Goal: Information Seeking & Learning: Learn about a topic

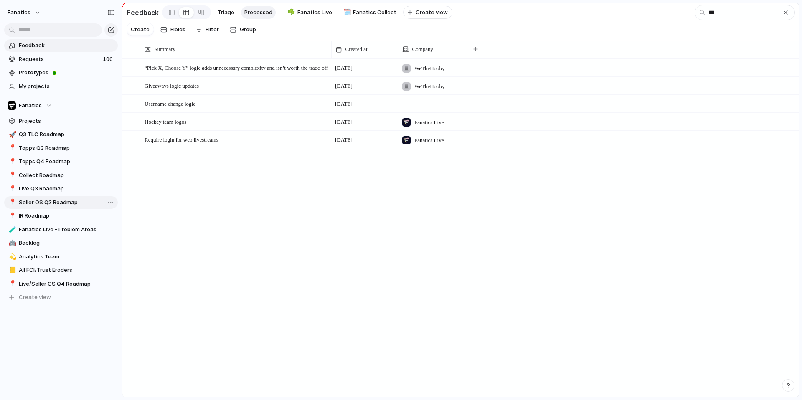
click at [57, 206] on span "Seller OS Q3 Roadmap" at bounding box center [67, 202] width 96 height 8
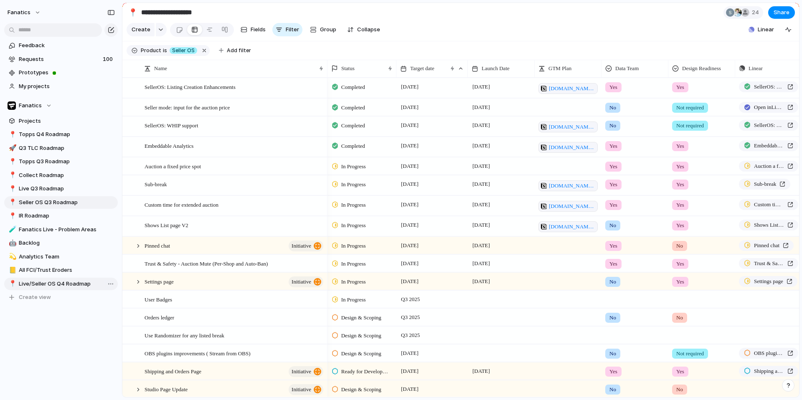
click at [57, 282] on span "Live/Seller OS Q4 Roadmap" at bounding box center [67, 284] width 96 height 8
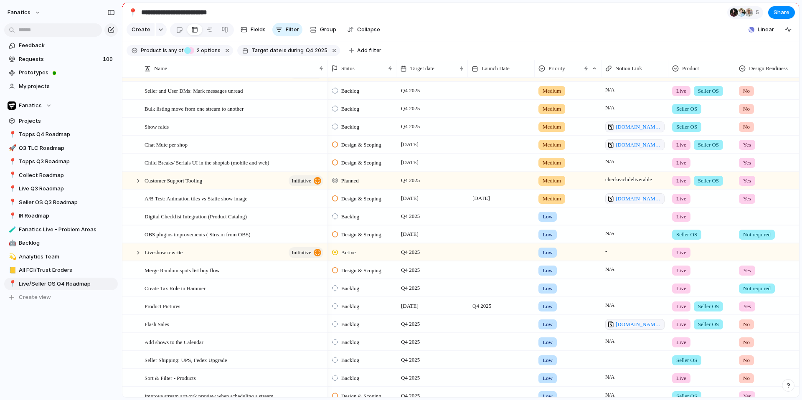
scroll to position [441, 0]
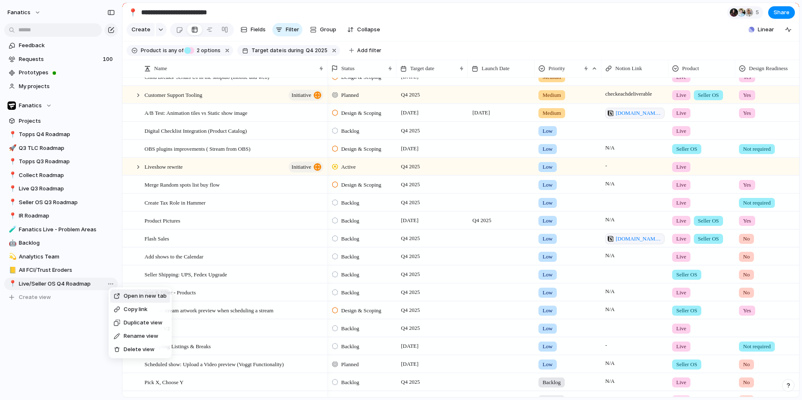
click at [129, 328] on li "Duplicate view" at bounding box center [140, 322] width 60 height 13
type input "**********"
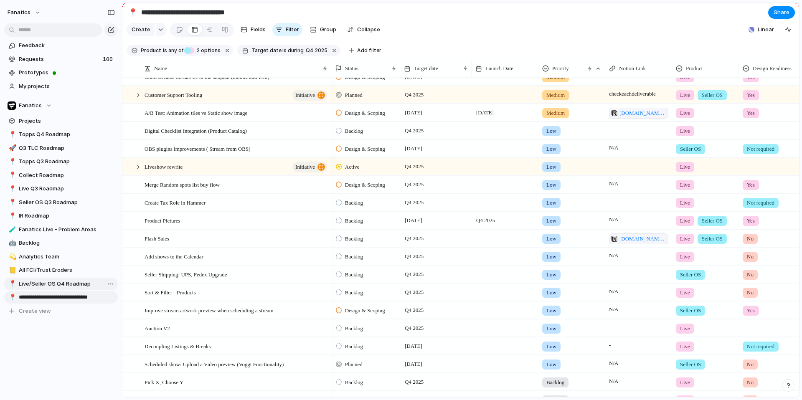
click at [63, 297] on input "**********" at bounding box center [67, 297] width 96 height 8
type input "**********"
click at [233, 12] on input "**********" at bounding box center [205, 12] width 130 height 15
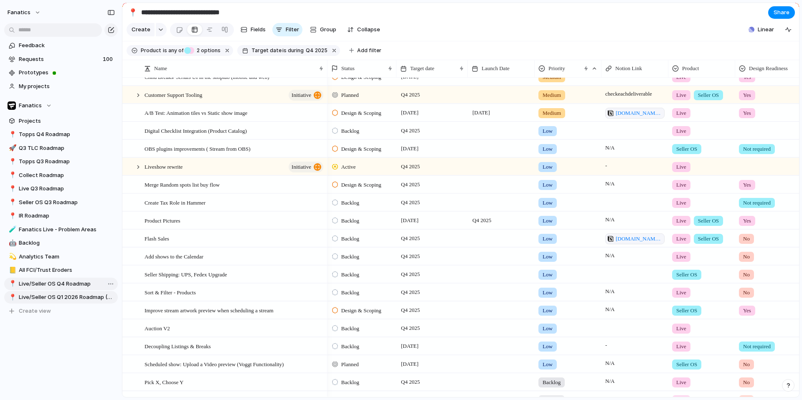
type input "**********"
click at [78, 332] on div "Feedback Requests 100 Prototypes My projects Fanatics Projects 📍 Topps Q4 Roadm…" at bounding box center [61, 192] width 122 height 385
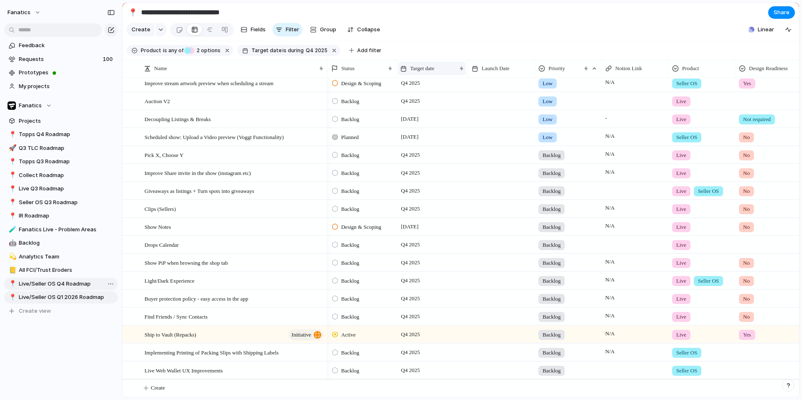
click at [446, 64] on div "Target date" at bounding box center [432, 68] width 68 height 13
click at [443, 112] on span "Sort ascending" at bounding box center [434, 114] width 41 height 8
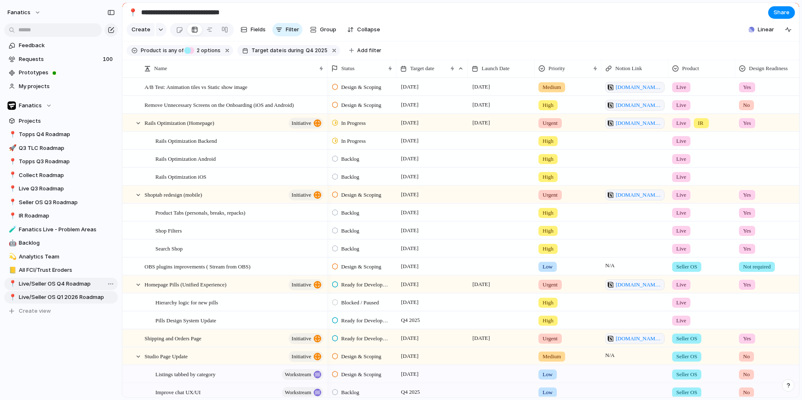
click at [551, 76] on div "Priority" at bounding box center [567, 69] width 63 height 18
click at [549, 71] on span "Priority" at bounding box center [557, 68] width 17 height 8
click at [551, 114] on div "Sort ascending" at bounding box center [566, 113] width 51 height 8
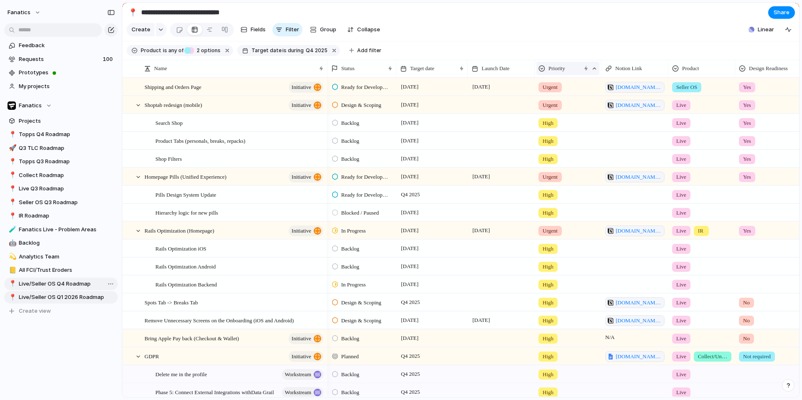
click at [567, 73] on div "Priority" at bounding box center [567, 68] width 63 height 13
click at [546, 24] on div "Modify Hide Clear sort Sort descending" at bounding box center [401, 200] width 802 height 400
click at [357, 31] on span "Collapse" at bounding box center [368, 29] width 23 height 8
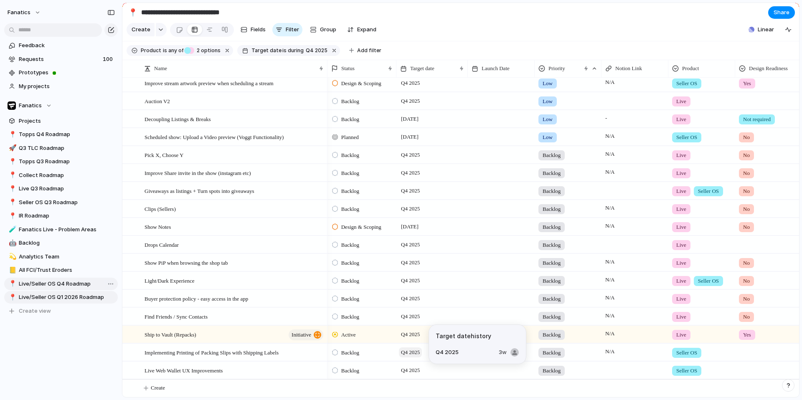
click at [406, 355] on span "Q4 2025" at bounding box center [410, 353] width 23 height 10
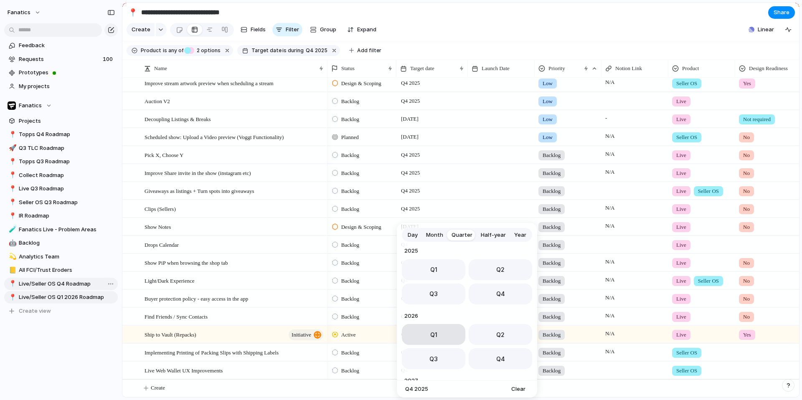
click at [432, 335] on span "Q1" at bounding box center [433, 334] width 7 height 9
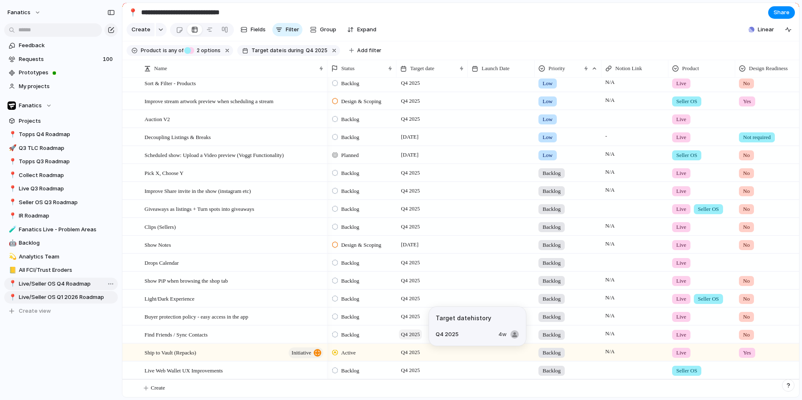
click at [412, 335] on span "Q4 2025" at bounding box center [410, 335] width 23 height 10
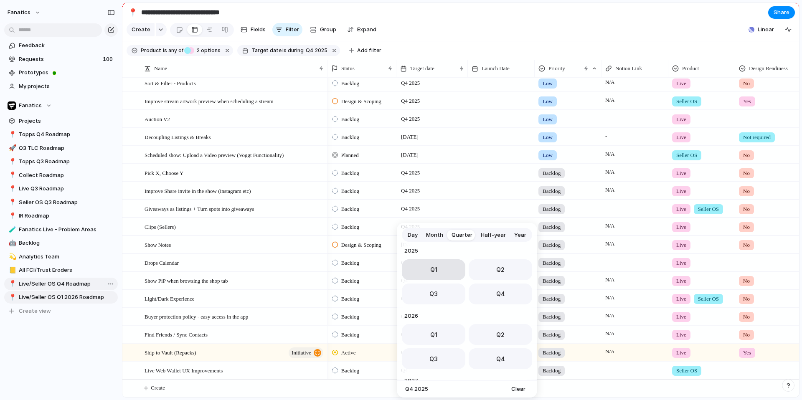
click at [425, 275] on button "Q1" at bounding box center [434, 269] width 64 height 21
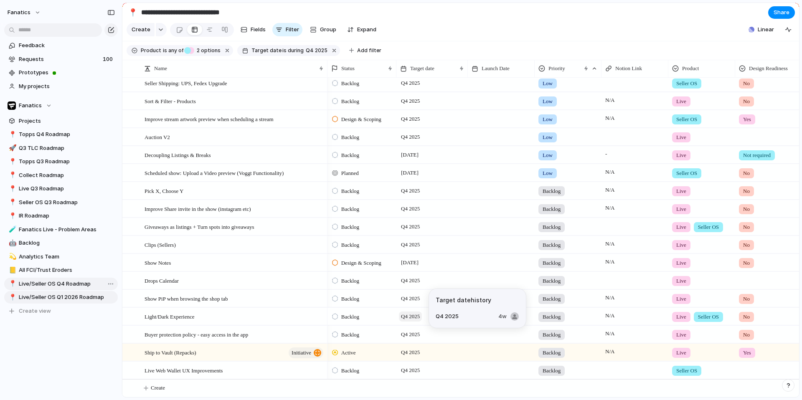
click at [411, 317] on span "Q4 2025" at bounding box center [410, 317] width 23 height 10
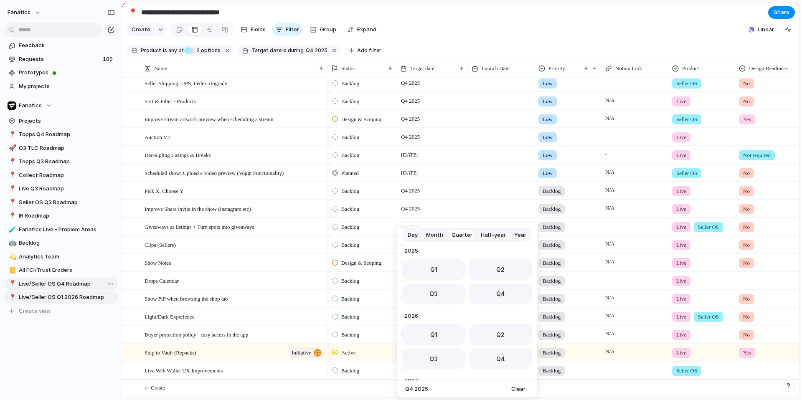
click at [269, 297] on div "Day Month Quarter Half-year Year [DATE] Q1 Q2 Q3 Q4 2024 Q1 Q2 Q3 Q4 2025 Q1 Q2…" at bounding box center [401, 200] width 802 height 400
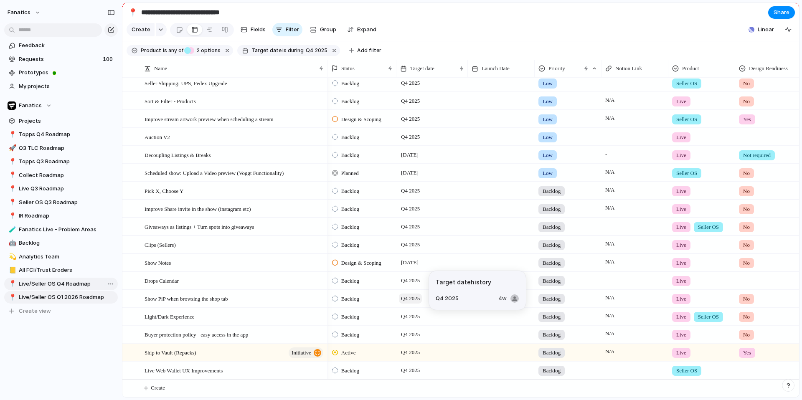
click at [412, 299] on span "Q4 2025" at bounding box center [410, 299] width 23 height 10
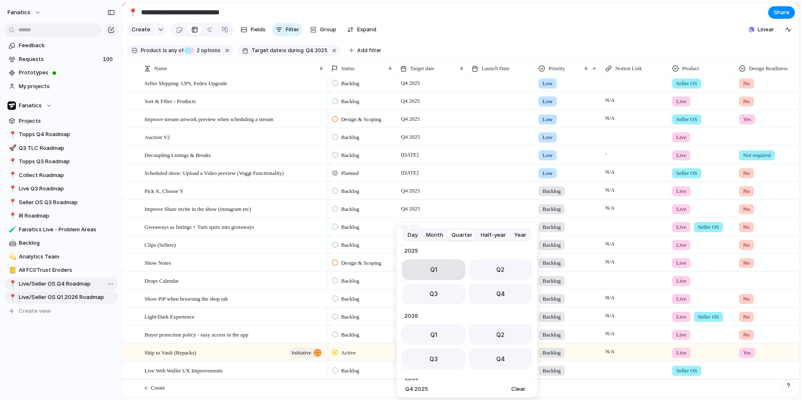
click at [420, 274] on button "Q1" at bounding box center [434, 269] width 64 height 21
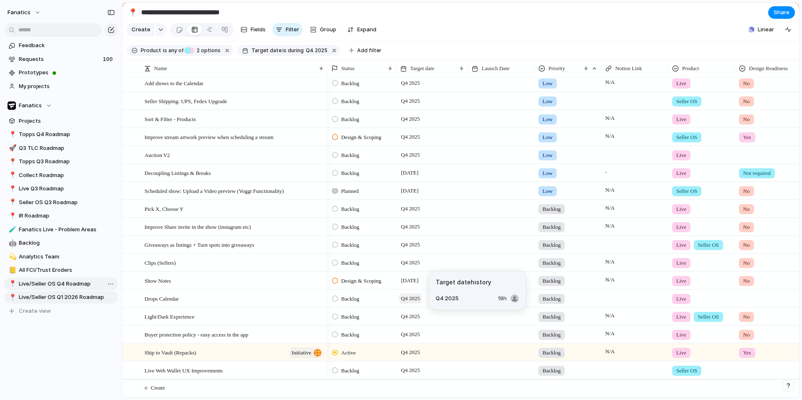
click at [417, 297] on span "Q4 2025" at bounding box center [410, 299] width 23 height 10
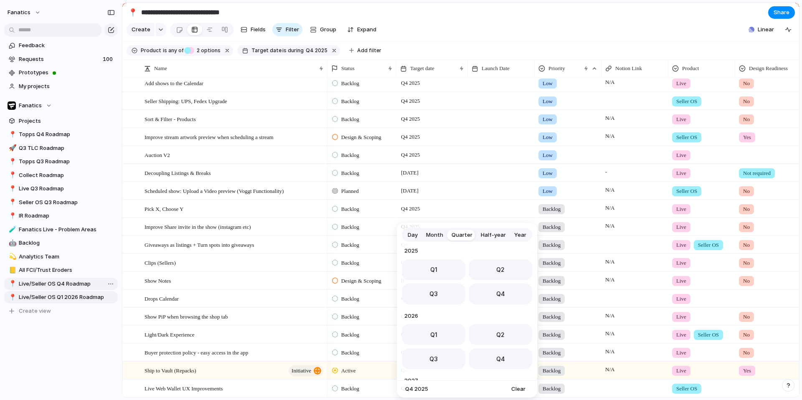
click at [280, 285] on div "Day Month Quarter Half-year Year [DATE] Q1 Q2 Q3 Q4 2024 Q1 Q2 Q3 Q4 2025 Q1 Q2…" at bounding box center [401, 200] width 802 height 400
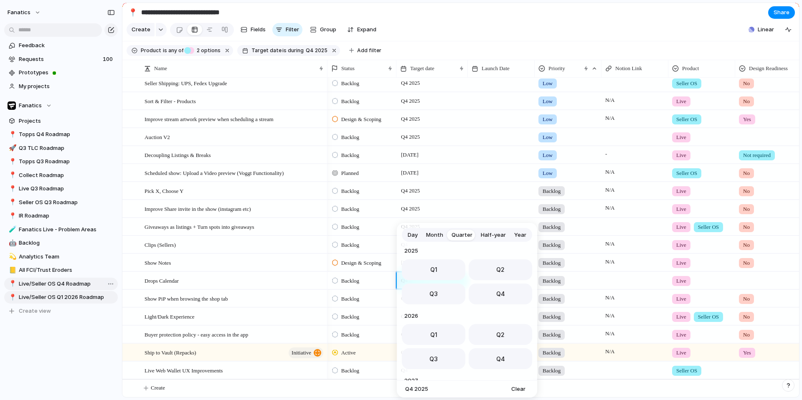
click at [280, 285] on div "Day Month Quarter Half-year Year [DATE] Q1 Q2 Q3 Q4 2024 Q1 Q2 Q3 Q4 2025 Q1 Q2…" at bounding box center [401, 200] width 802 height 400
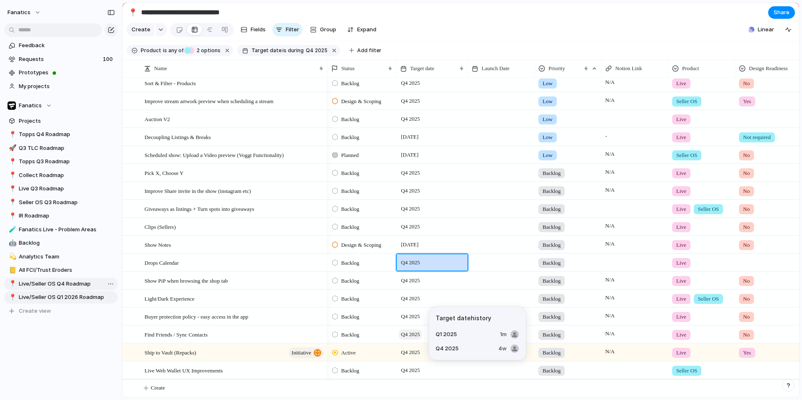
click at [416, 337] on span "Q4 2025" at bounding box center [410, 335] width 23 height 10
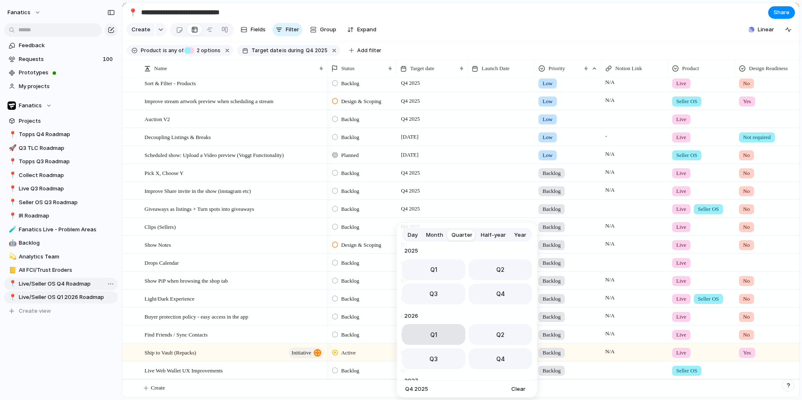
click at [419, 336] on button "Q1" at bounding box center [434, 334] width 64 height 21
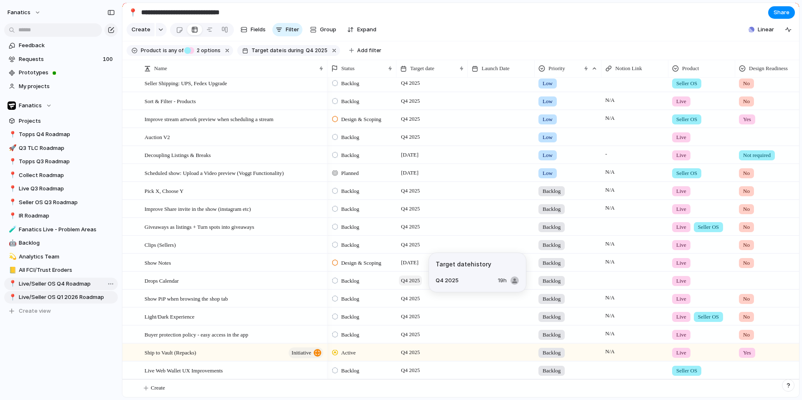
click at [419, 279] on span "Q4 2025" at bounding box center [410, 281] width 23 height 10
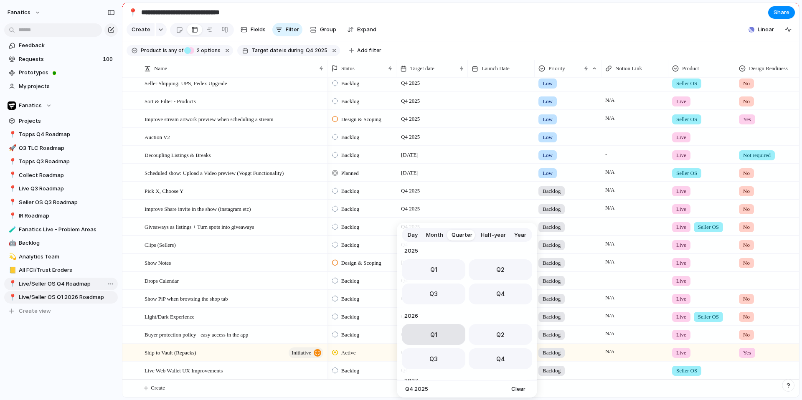
click at [429, 335] on button "Q1" at bounding box center [434, 334] width 64 height 21
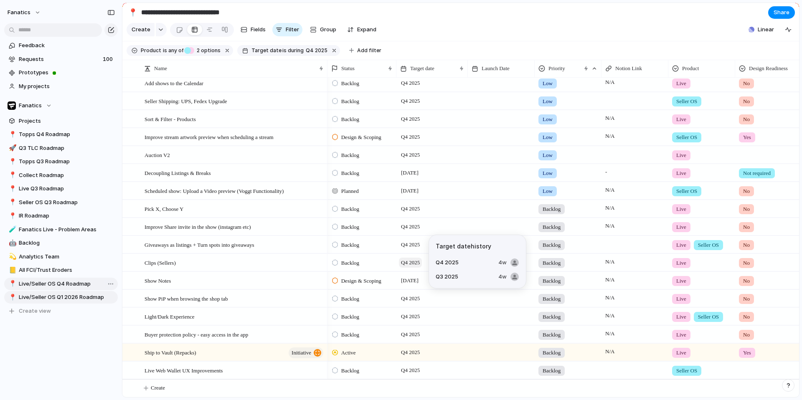
click at [417, 264] on span "Q4 2025" at bounding box center [410, 263] width 23 height 10
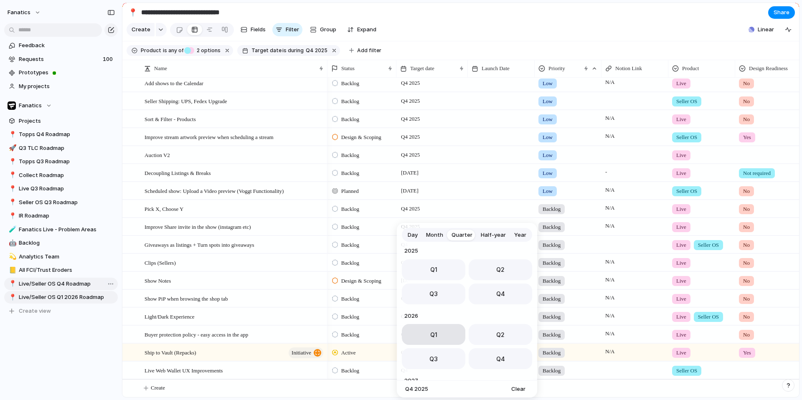
click at [426, 331] on button "Q1" at bounding box center [434, 334] width 64 height 21
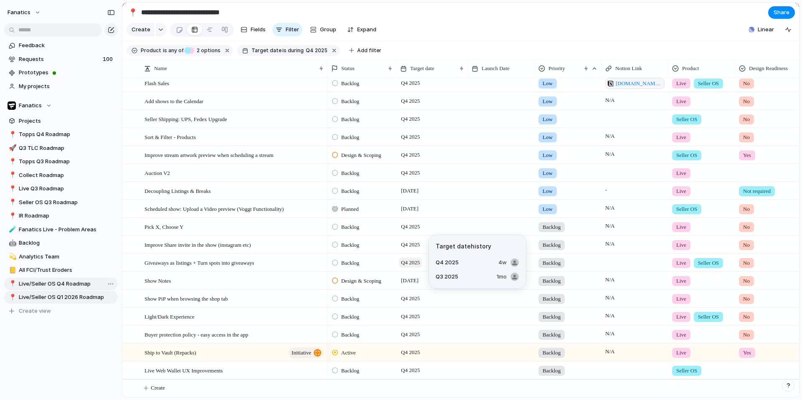
click at [410, 264] on span "Q4 2025" at bounding box center [410, 263] width 23 height 10
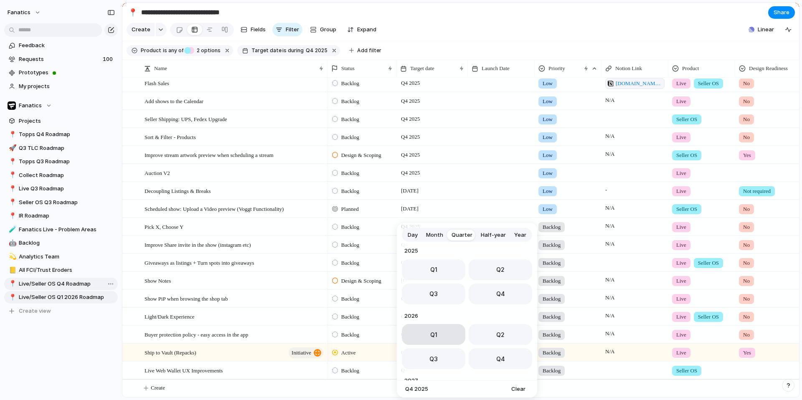
click at [430, 333] on span "Q1" at bounding box center [433, 334] width 7 height 9
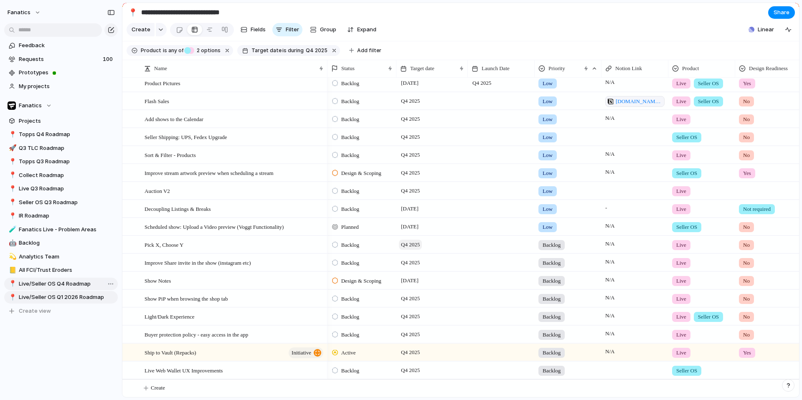
click at [411, 246] on span "Q4 2025" at bounding box center [410, 245] width 23 height 10
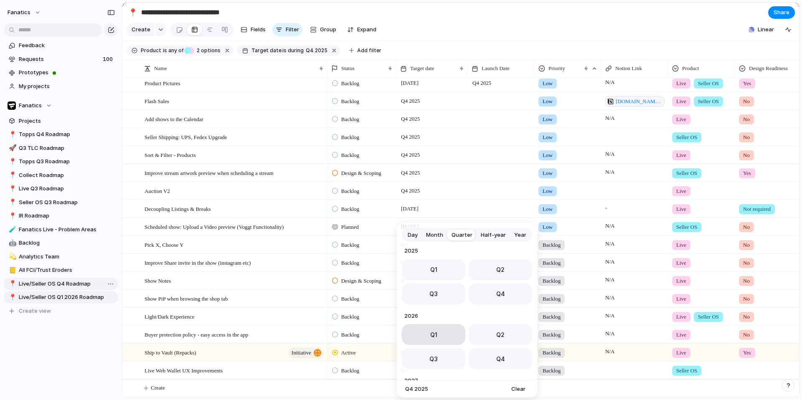
click at [422, 339] on button "Q1" at bounding box center [434, 334] width 64 height 21
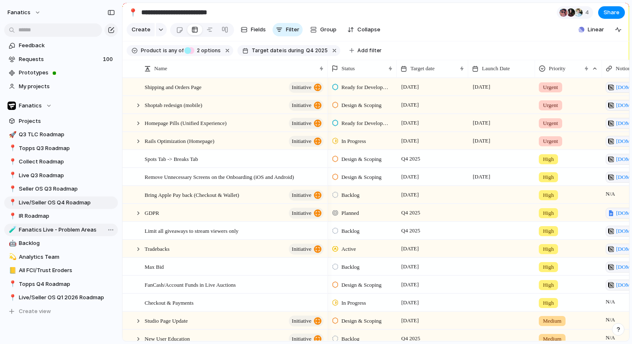
click at [60, 232] on span "Fanatics Live - Problem Areas" at bounding box center [67, 230] width 96 height 8
type input "**********"
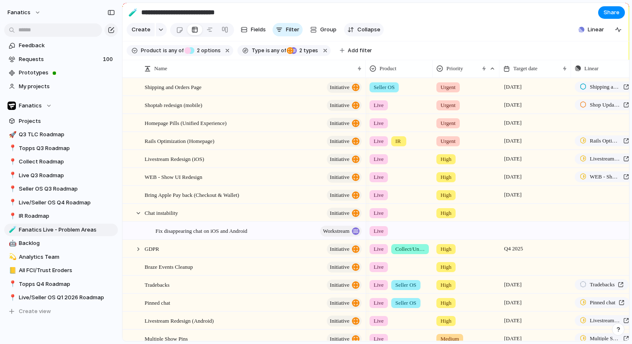
click at [355, 30] on button "Collapse" at bounding box center [364, 29] width 40 height 13
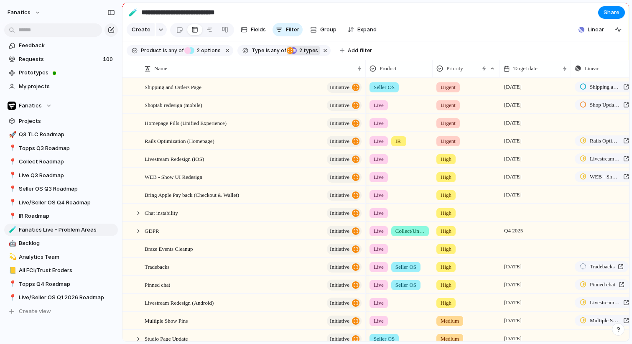
click at [297, 46] on button "initiative workstream 2 types" at bounding box center [303, 50] width 33 height 9
click at [285, 218] on div "Chat instability initiative" at bounding box center [254, 212] width 218 height 17
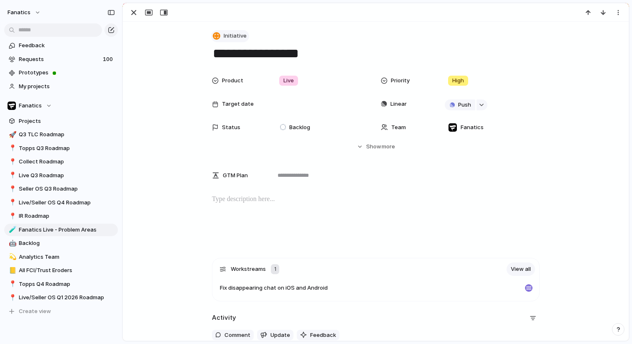
click at [236, 38] on span "Initiative" at bounding box center [235, 36] width 23 height 8
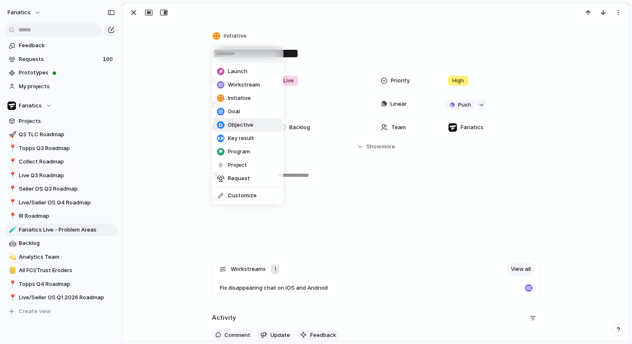
click at [244, 122] on span "Objective" at bounding box center [240, 125] width 25 height 8
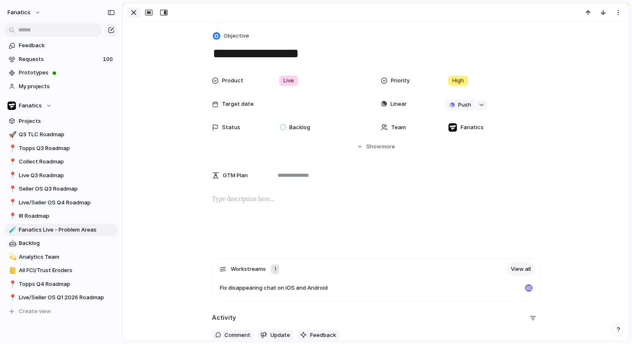
click at [132, 14] on div "button" at bounding box center [134, 13] width 10 height 10
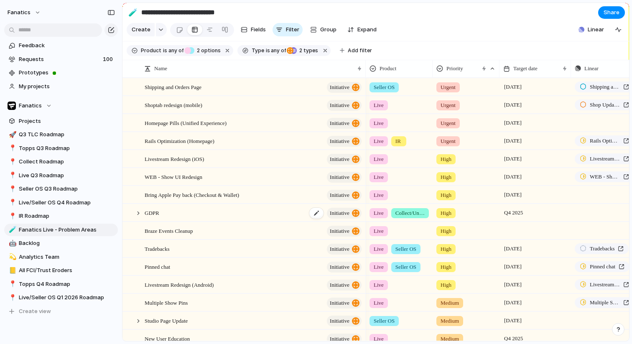
click at [342, 211] on span "initiative" at bounding box center [340, 213] width 20 height 12
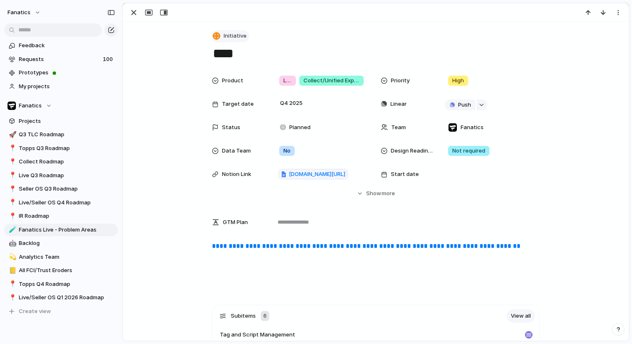
click at [235, 37] on span "Initiative" at bounding box center [235, 36] width 23 height 8
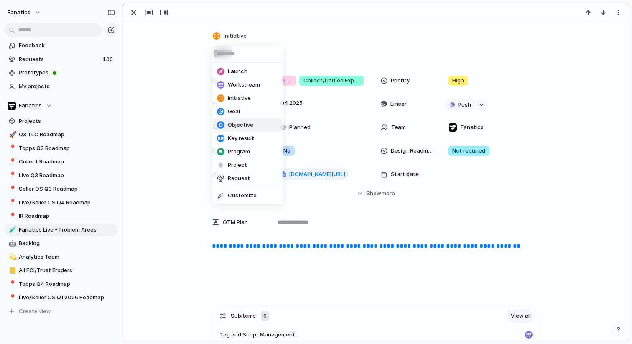
click at [236, 127] on span "Objective" at bounding box center [240, 125] width 25 height 8
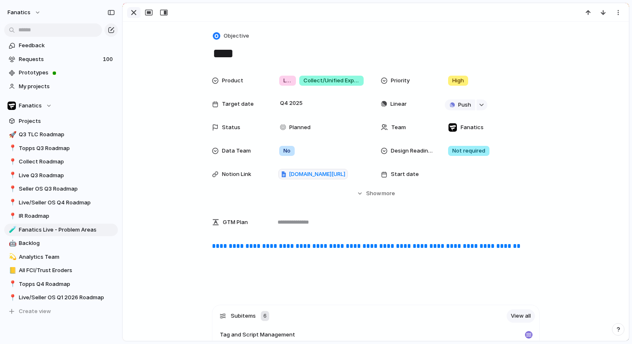
click at [133, 13] on div "button" at bounding box center [134, 13] width 10 height 10
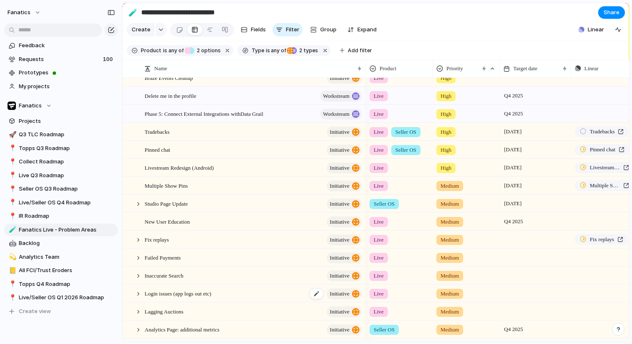
click at [285, 295] on div "Login issues (app logs out etc) initiative" at bounding box center [254, 293] width 218 height 17
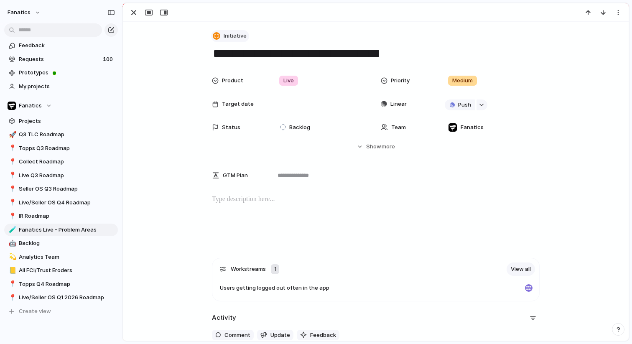
click at [238, 40] on button "Initiative" at bounding box center [230, 36] width 38 height 12
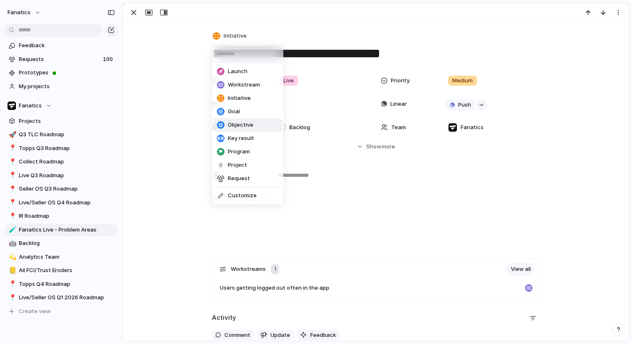
click at [245, 127] on span "Objective" at bounding box center [240, 125] width 25 height 8
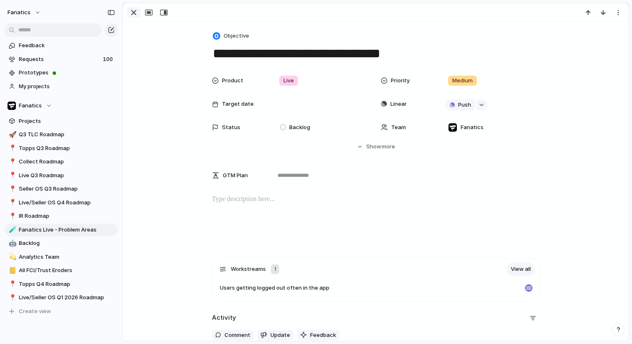
click at [134, 13] on div "button" at bounding box center [134, 13] width 10 height 10
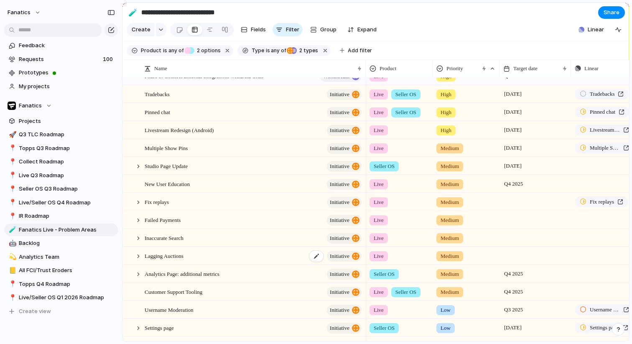
click at [231, 255] on div "Lagging Auctions initiative" at bounding box center [254, 255] width 218 height 17
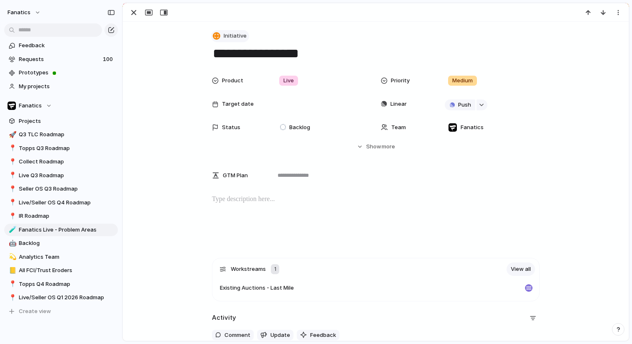
click at [239, 39] on span "Initiative" at bounding box center [235, 36] width 23 height 8
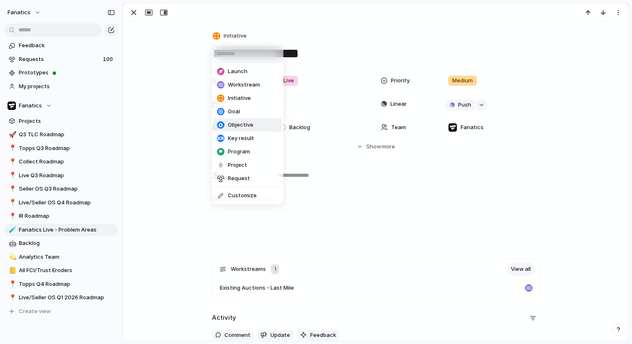
click at [250, 126] on span "Objective" at bounding box center [240, 125] width 25 height 8
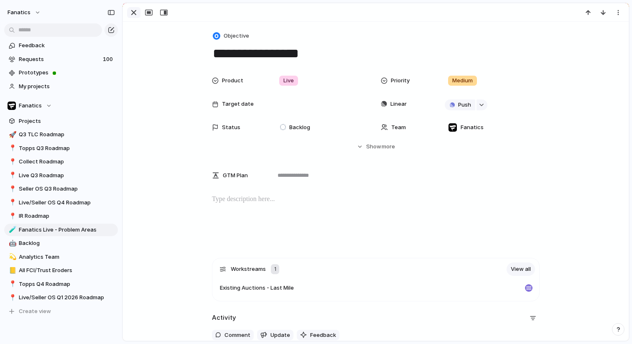
click at [135, 13] on div "button" at bounding box center [134, 13] width 10 height 10
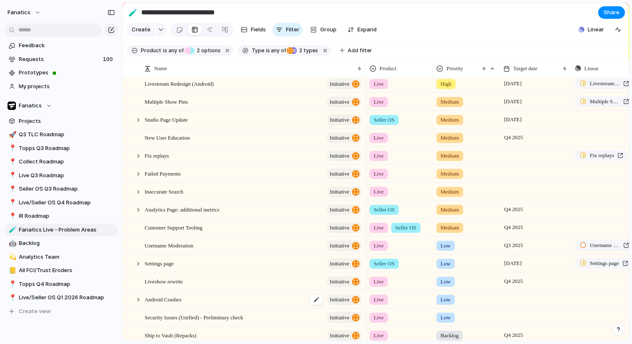
click at [173, 301] on span "Android Crashes" at bounding box center [163, 299] width 37 height 10
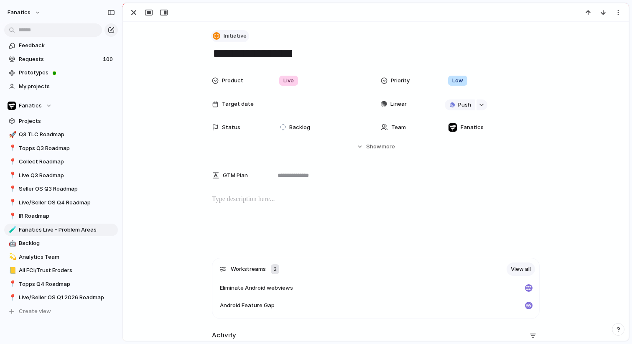
click at [238, 35] on span "Initiative" at bounding box center [235, 36] width 23 height 8
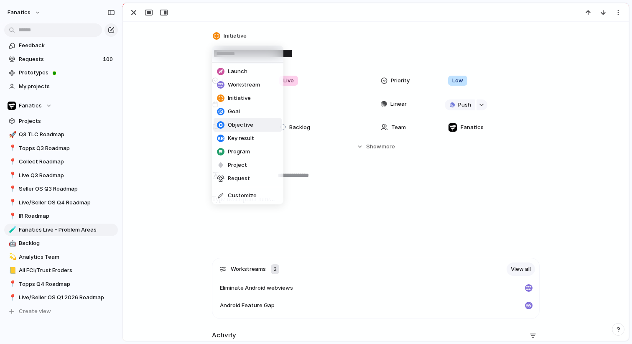
click at [243, 124] on span "Objective" at bounding box center [240, 125] width 25 height 8
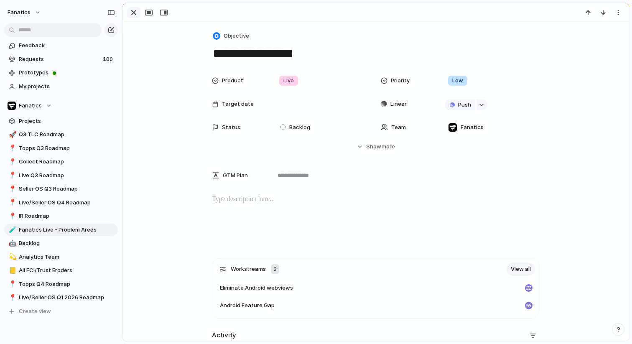
click at [132, 15] on div "button" at bounding box center [134, 13] width 10 height 10
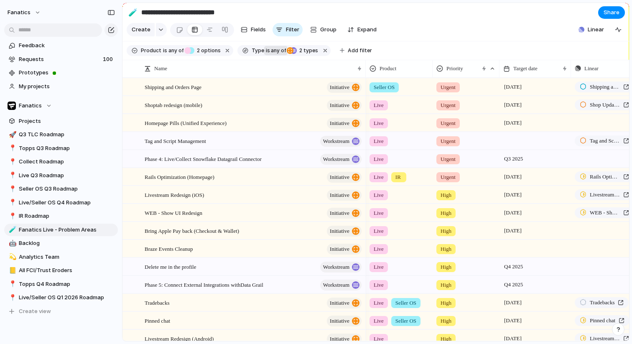
click at [270, 51] on span "any of" at bounding box center [278, 51] width 16 height 8
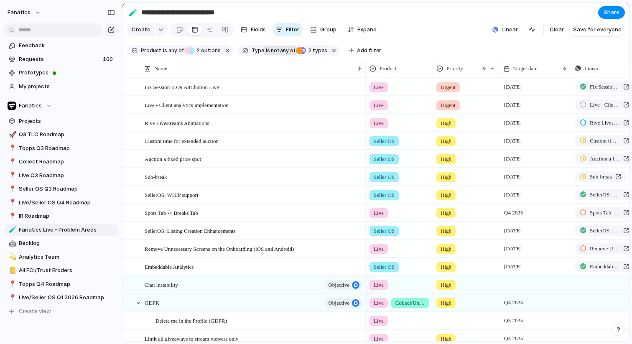
click at [279, 48] on span "any of" at bounding box center [287, 51] width 16 height 8
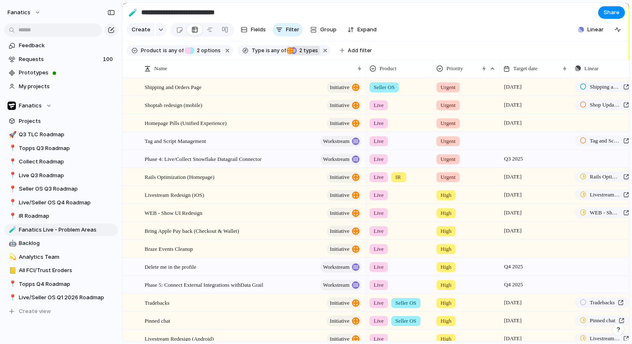
click at [308, 53] on span "2 types" at bounding box center [307, 51] width 21 height 8
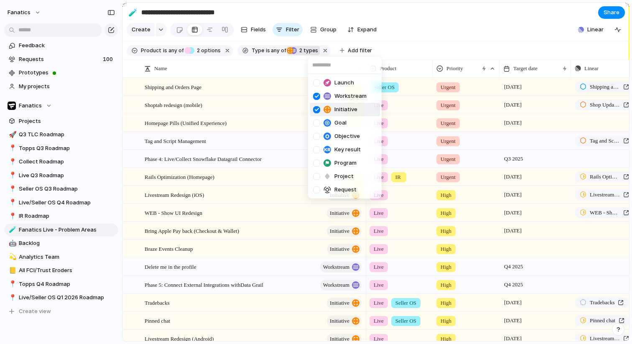
click at [316, 111] on div at bounding box center [316, 109] width 7 height 7
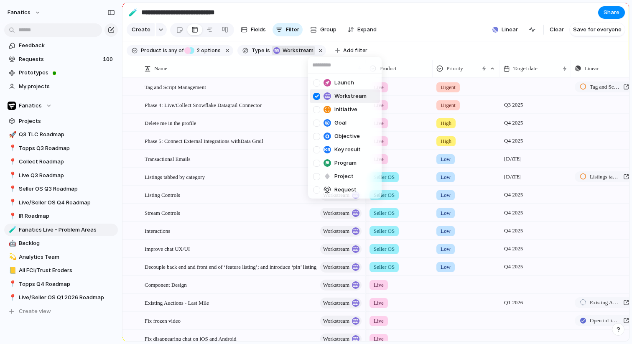
click at [316, 97] on div at bounding box center [316, 96] width 7 height 7
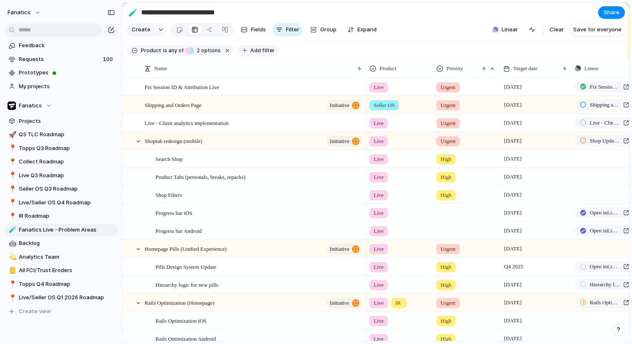
click at [260, 51] on span "Add filter" at bounding box center [262, 51] width 24 height 8
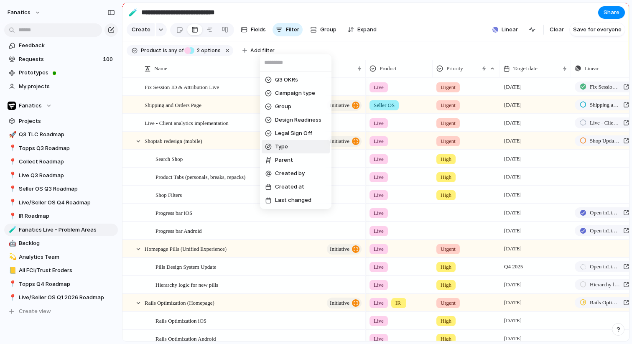
click at [281, 143] on span "Type" at bounding box center [281, 146] width 13 height 8
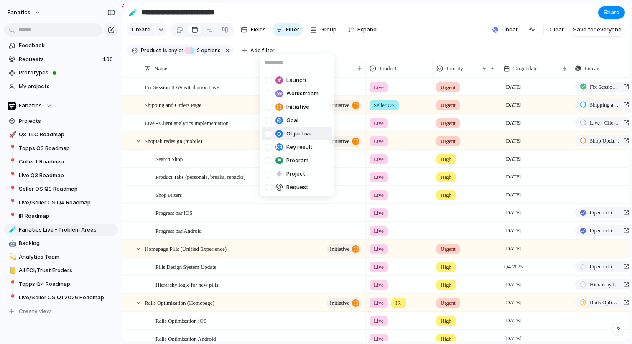
click at [269, 135] on div at bounding box center [268, 133] width 7 height 7
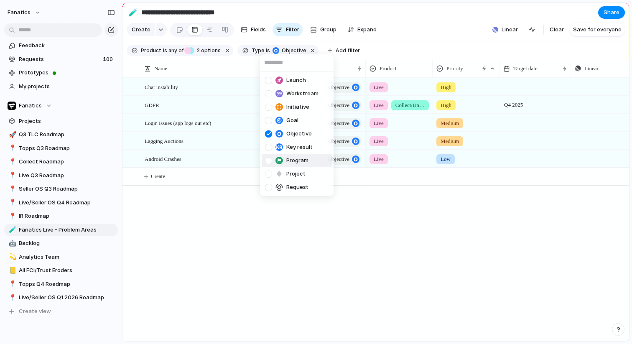
click at [211, 249] on div "Launch Workstream Initiative Goal Objective Key result Program Project Request" at bounding box center [316, 172] width 632 height 344
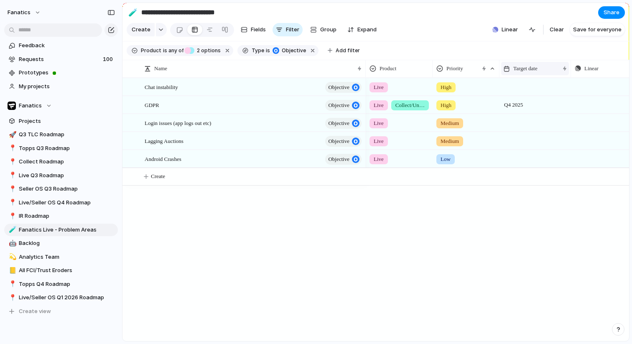
click at [527, 71] on span "Target date" at bounding box center [525, 68] width 24 height 8
click at [533, 103] on li "Hide" at bounding box center [533, 100] width 61 height 13
click at [467, 72] on div "Priority" at bounding box center [457, 68] width 42 height 8
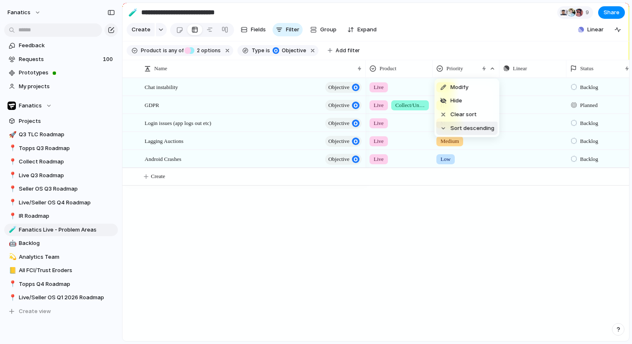
click at [442, 247] on div "Modify Hide Clear sort Sort descending" at bounding box center [316, 172] width 632 height 344
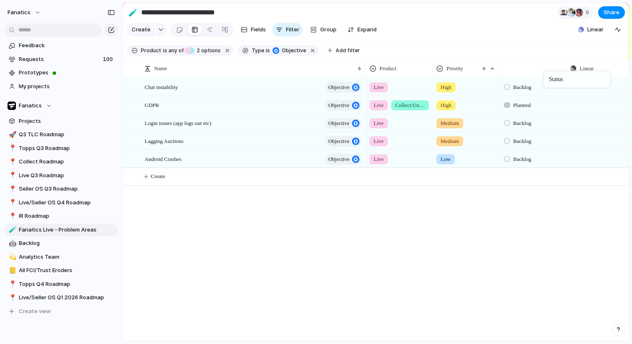
drag, startPoint x: 602, startPoint y: 73, endPoint x: 547, endPoint y: 72, distance: 55.2
click at [579, 71] on div "Linear" at bounding box center [599, 68] width 59 height 8
